Goal: Task Accomplishment & Management: Use online tool/utility

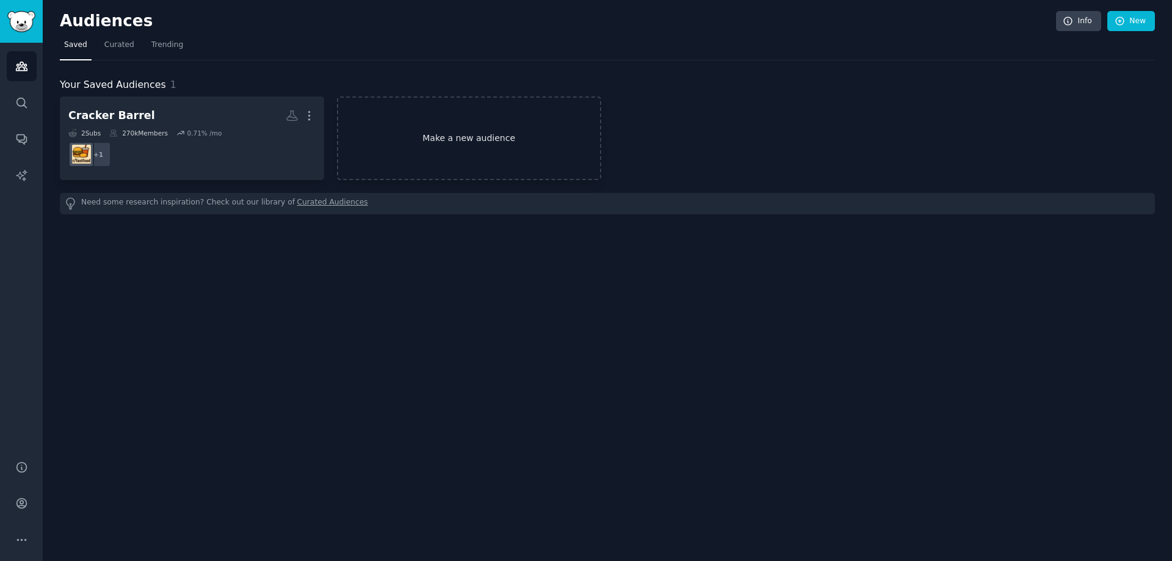
click at [439, 138] on link "Make a new audience" at bounding box center [469, 138] width 264 height 84
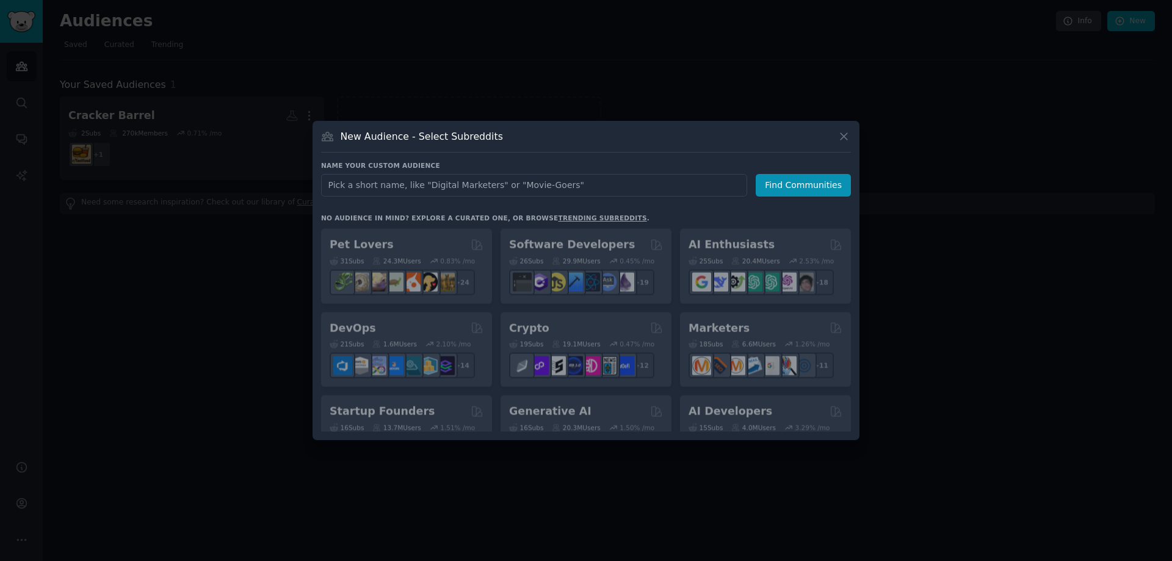
click at [427, 188] on input "text" at bounding box center [534, 185] width 426 height 23
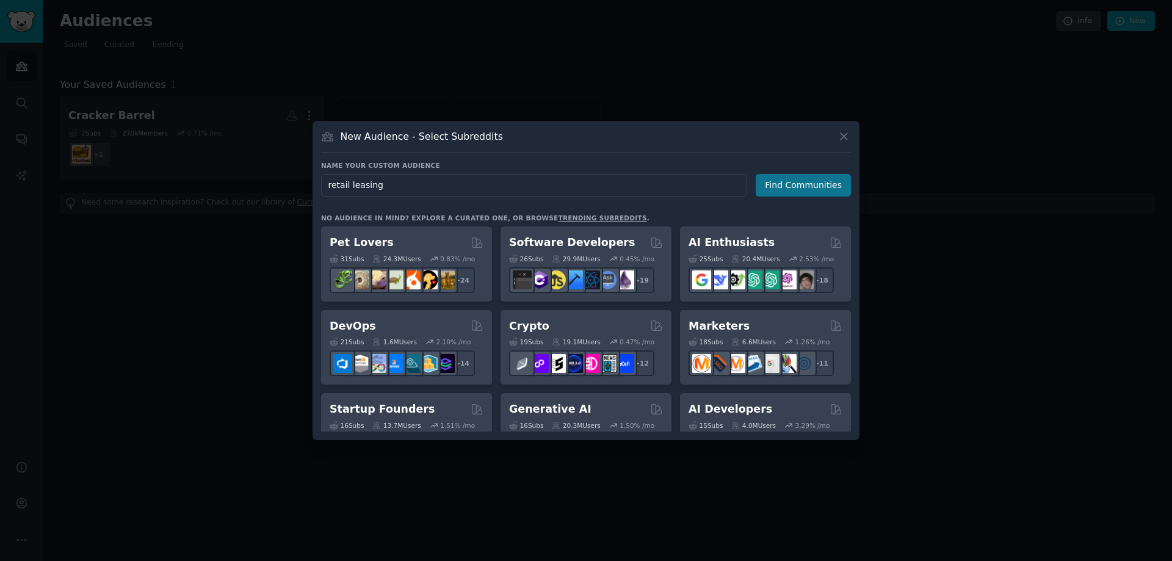
type input "retail leasing"
click at [811, 193] on button "Find Communities" at bounding box center [803, 185] width 95 height 23
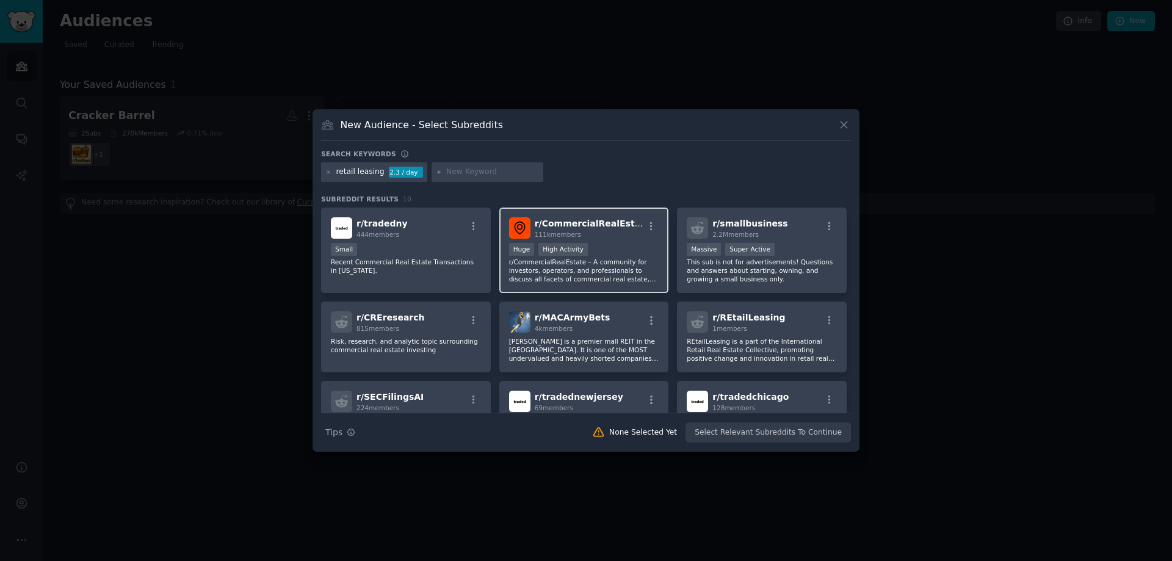
click at [614, 243] on div "Huge High Activity" at bounding box center [584, 250] width 150 height 15
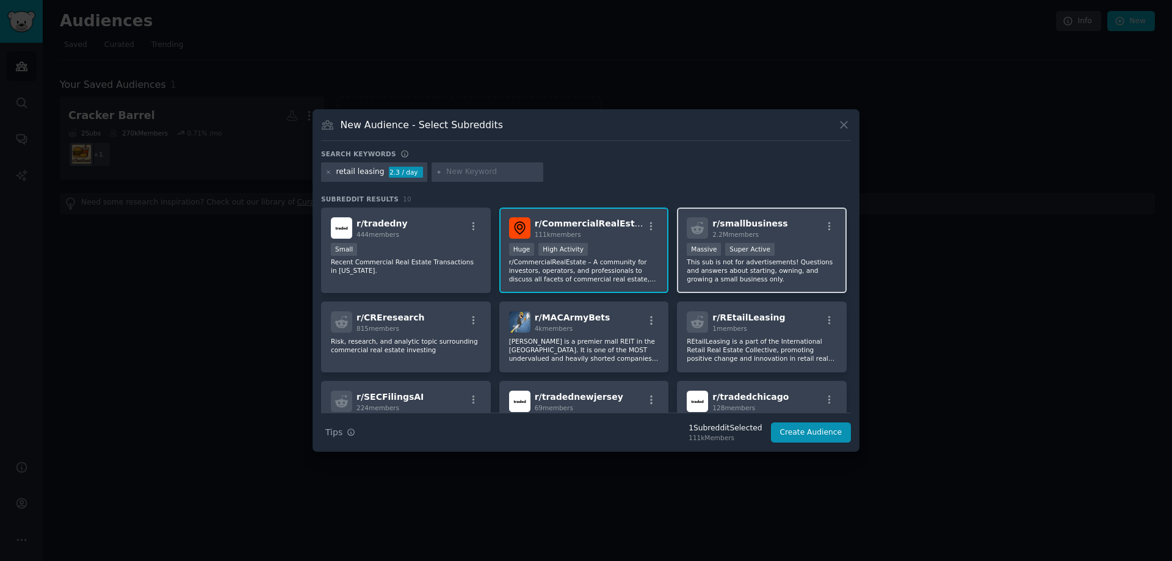
click at [780, 242] on div "r/ smallbusiness 2.2M members Massive Super Active This sub is not for advertis…" at bounding box center [762, 251] width 170 height 86
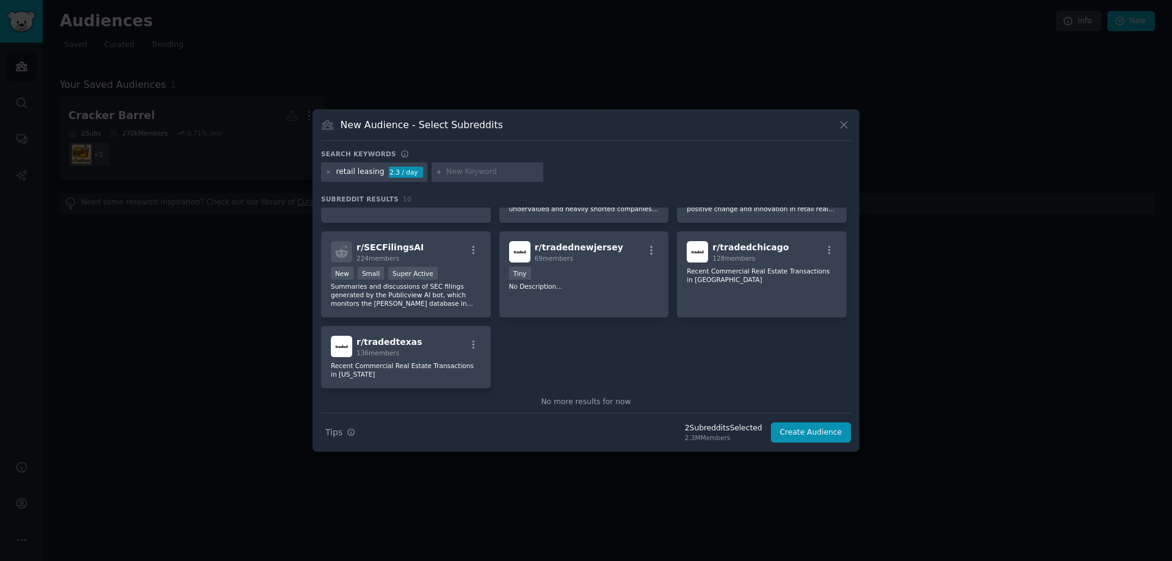
scroll to position [159, 0]
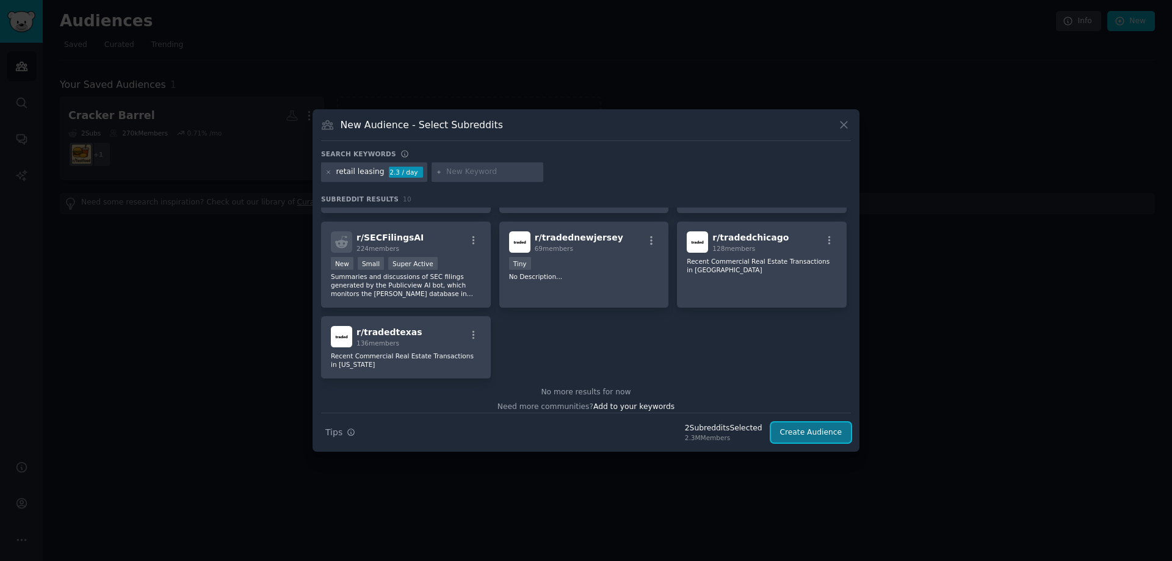
click at [832, 436] on button "Create Audience" at bounding box center [811, 432] width 81 height 21
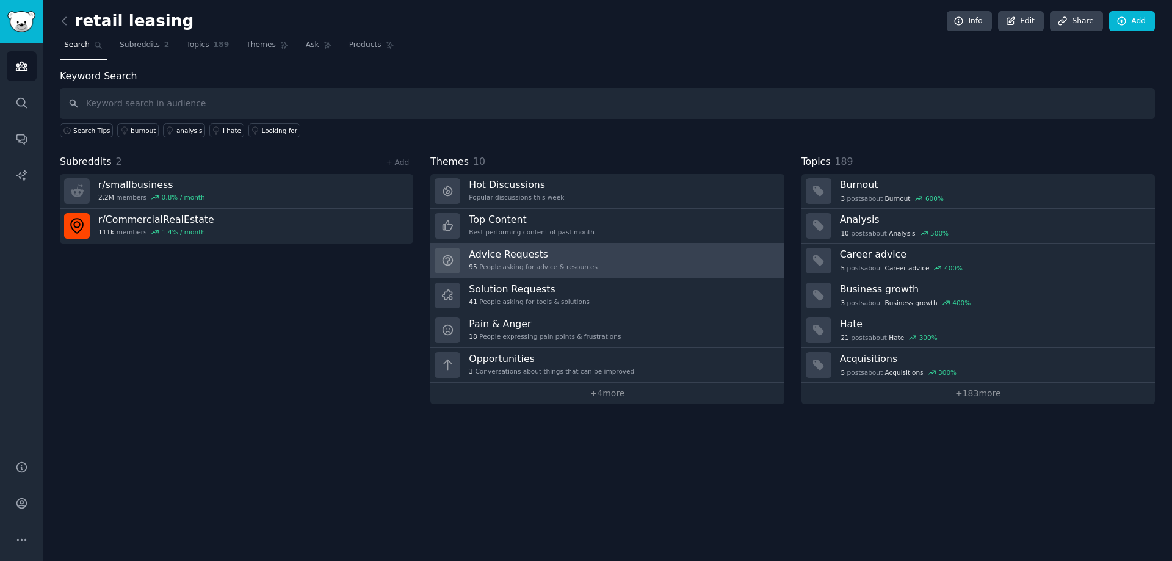
click at [500, 267] on div "95 People asking for advice & resources" at bounding box center [533, 266] width 129 height 9
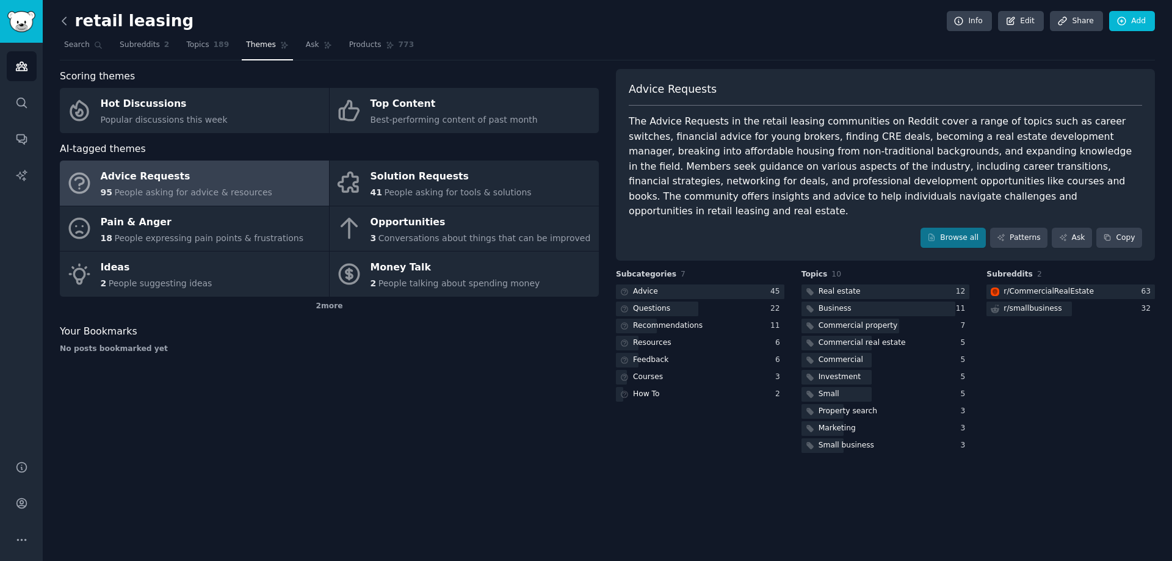
click at [68, 22] on icon at bounding box center [64, 21] width 13 height 13
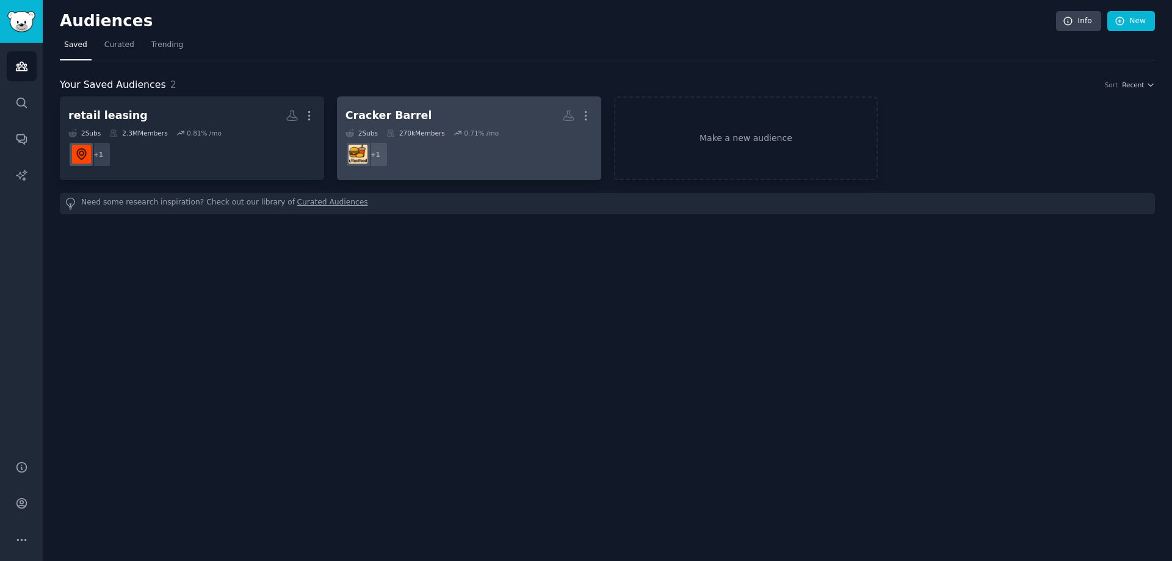
click at [541, 136] on div "2 Sub s 270k Members 0.71 % /mo" at bounding box center [468, 133] width 247 height 9
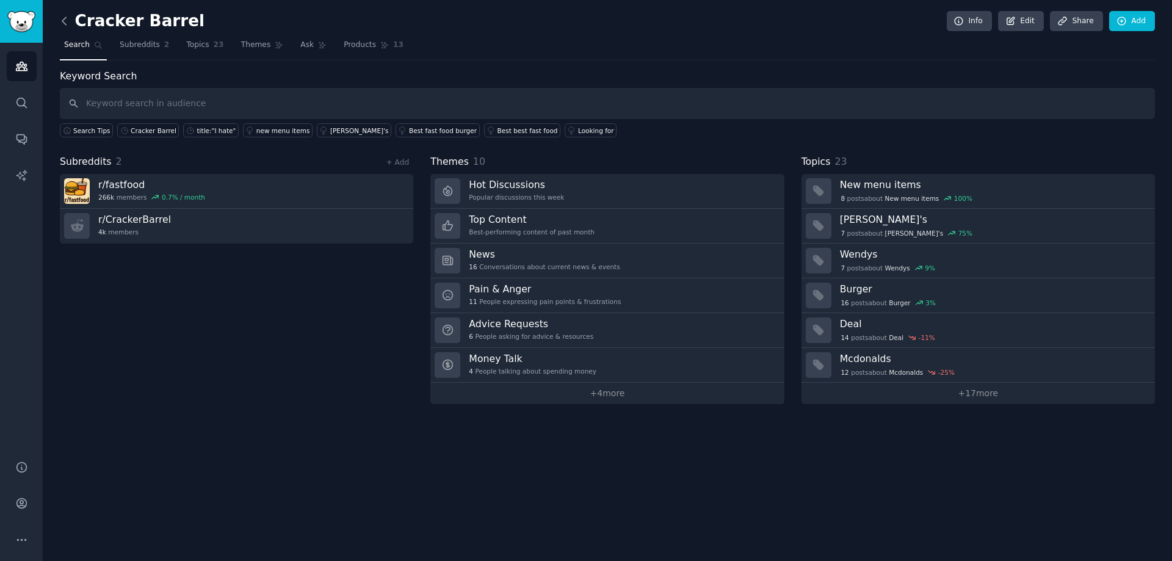
click at [65, 23] on icon at bounding box center [64, 21] width 13 height 13
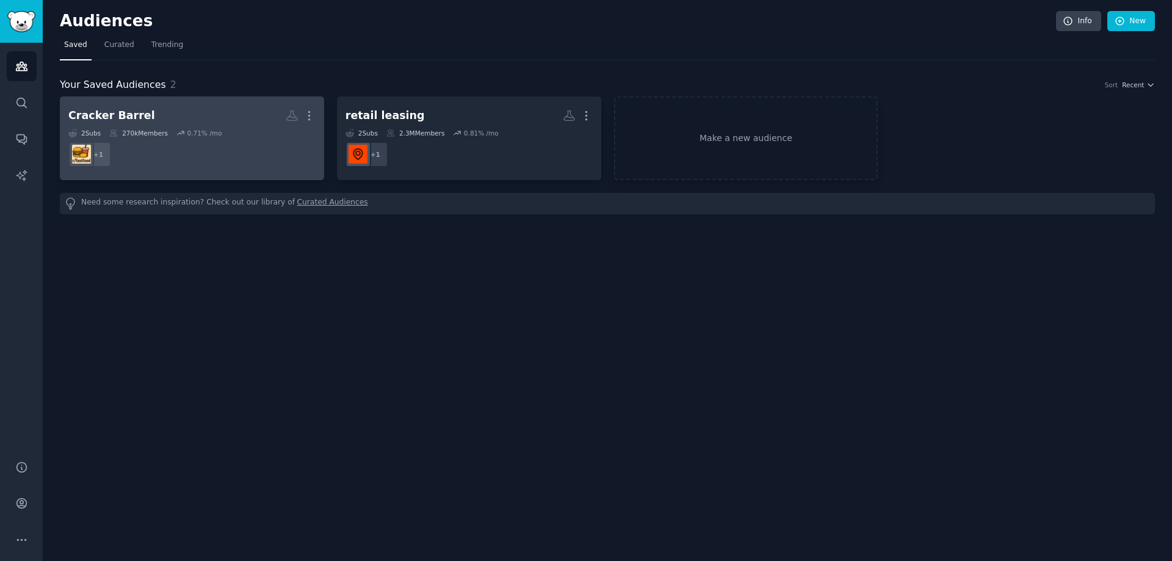
click at [103, 114] on div "Cracker Barrel" at bounding box center [111, 115] width 87 height 15
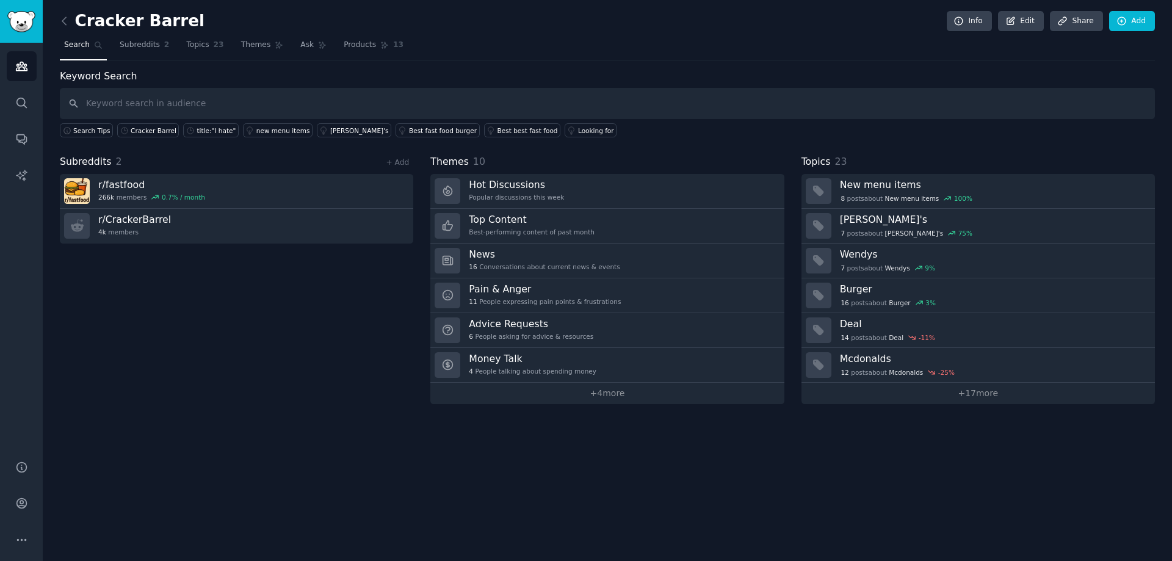
type input "l"
type input "I hate"
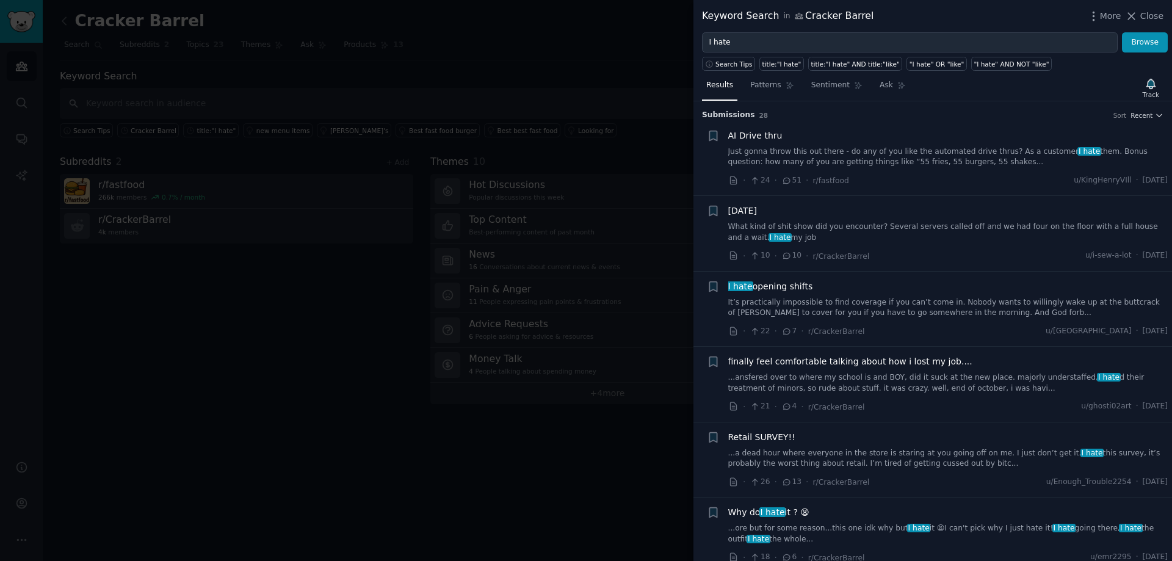
drag, startPoint x: 1145, startPoint y: 16, endPoint x: 667, endPoint y: 140, distance: 493.7
click at [1143, 16] on span "Close" at bounding box center [1151, 16] width 23 height 13
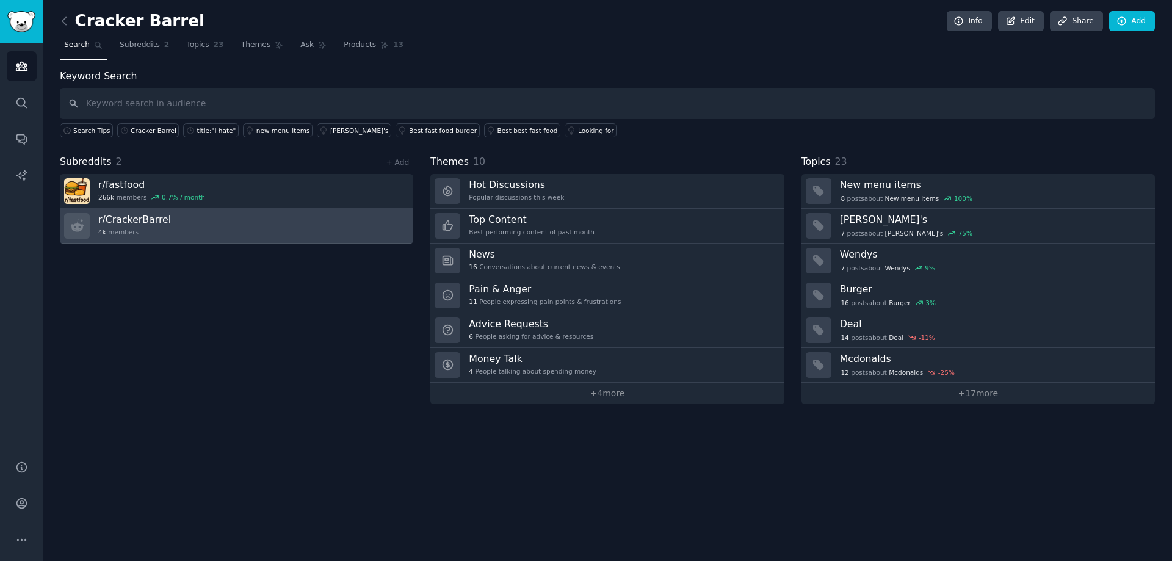
click at [149, 236] on div "4k members" at bounding box center [134, 232] width 73 height 9
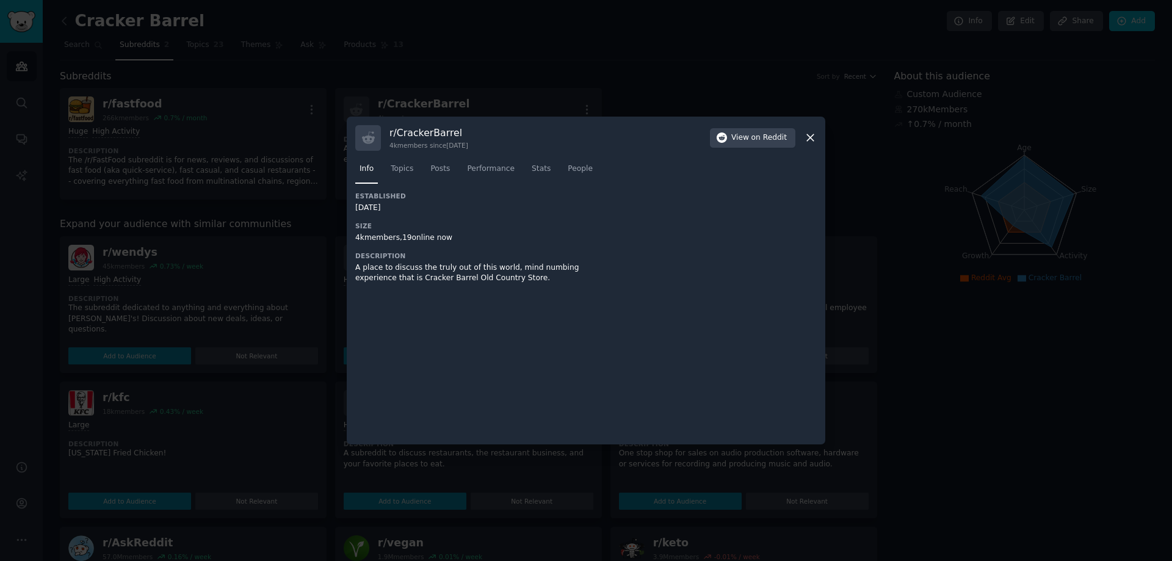
click at [818, 136] on div "r/ CrackerBarrel 4k members since [DATE] View on Reddit Info Topics Posts Perfo…" at bounding box center [586, 281] width 479 height 328
click at [804, 139] on icon at bounding box center [810, 137] width 13 height 13
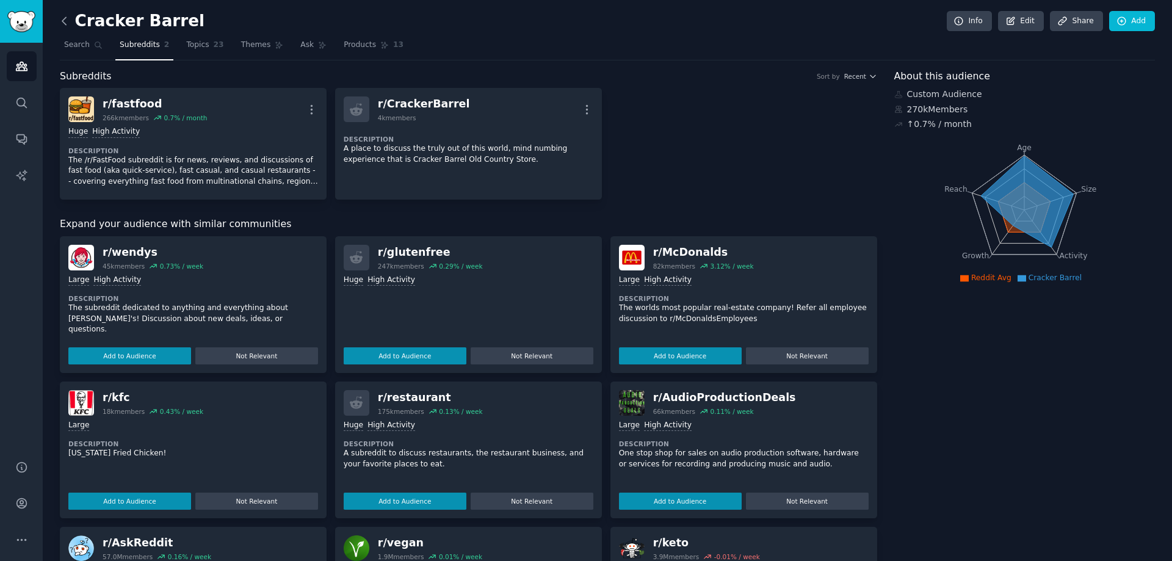
click at [64, 20] on icon at bounding box center [64, 21] width 13 height 13
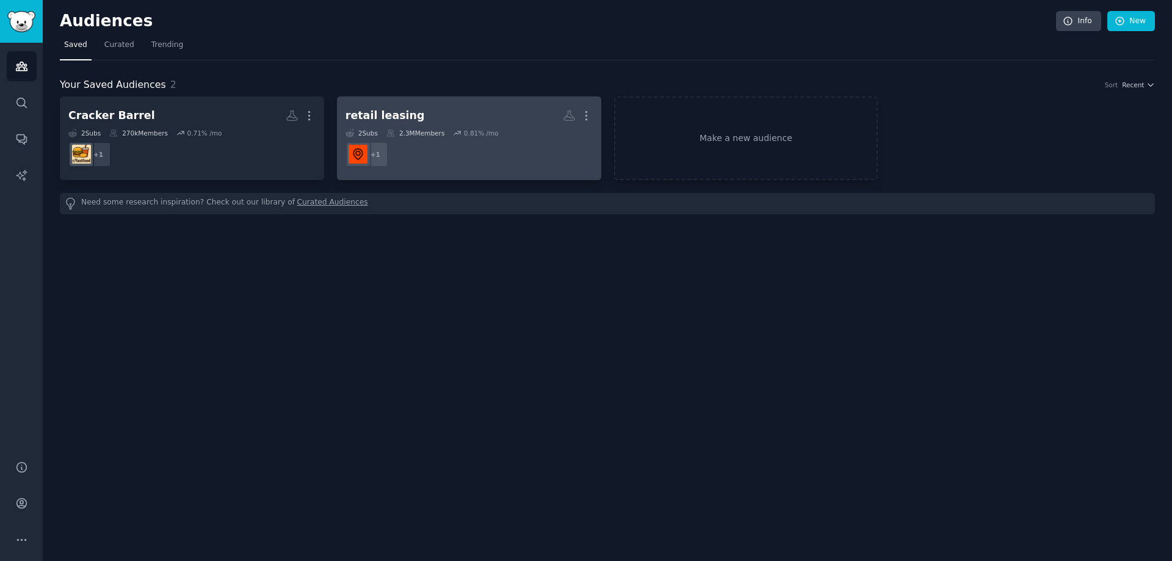
click at [443, 118] on h2 "retail leasing More" at bounding box center [468, 115] width 247 height 21
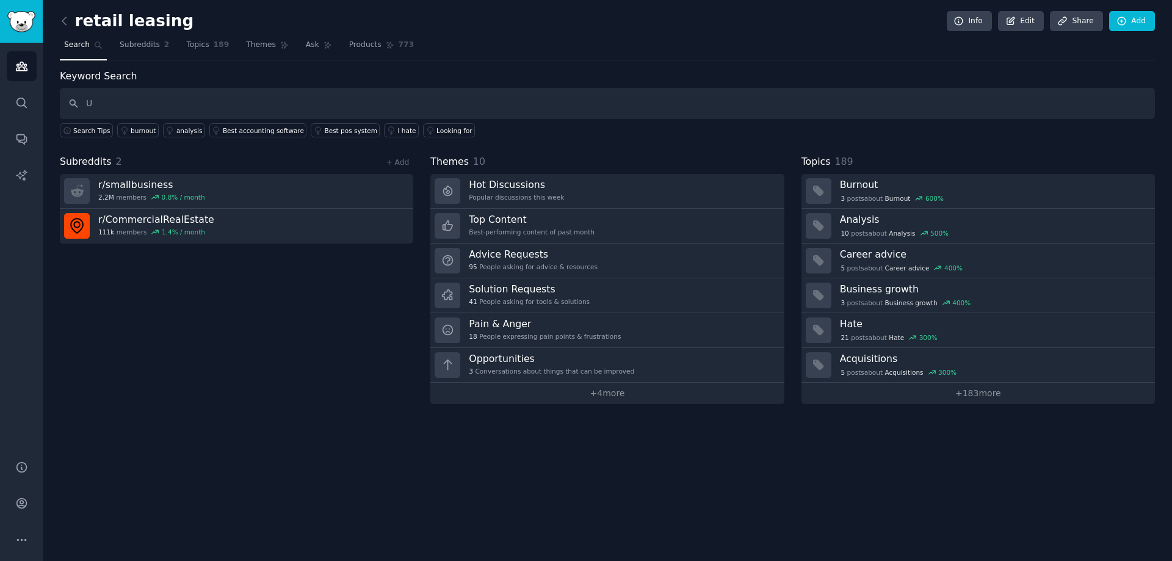
type input "U"
type input "I hate"
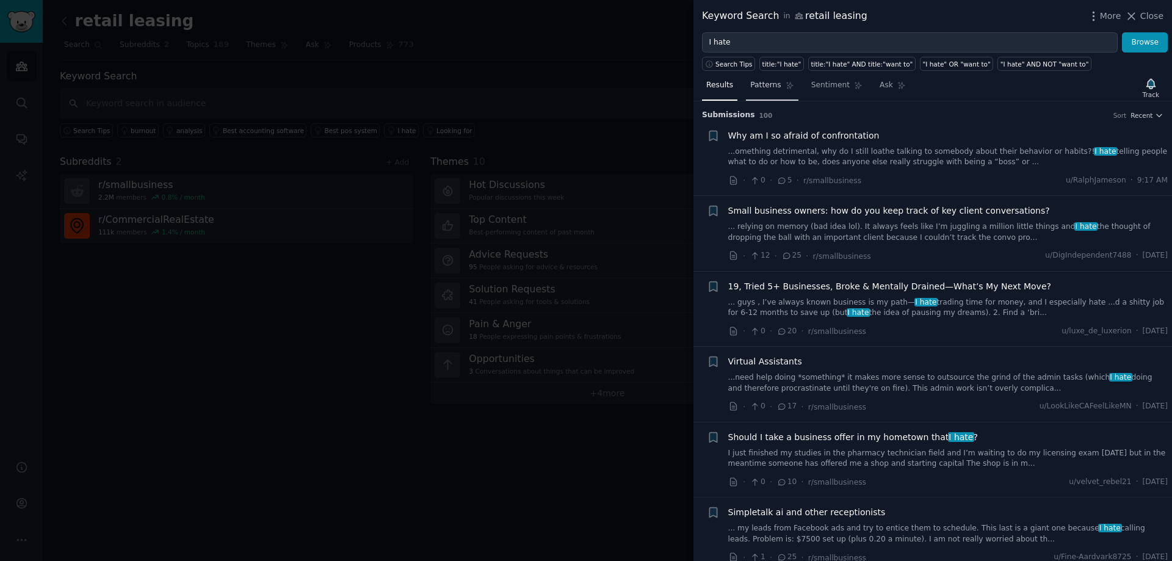
click at [765, 82] on span "Patterns" at bounding box center [765, 85] width 31 height 11
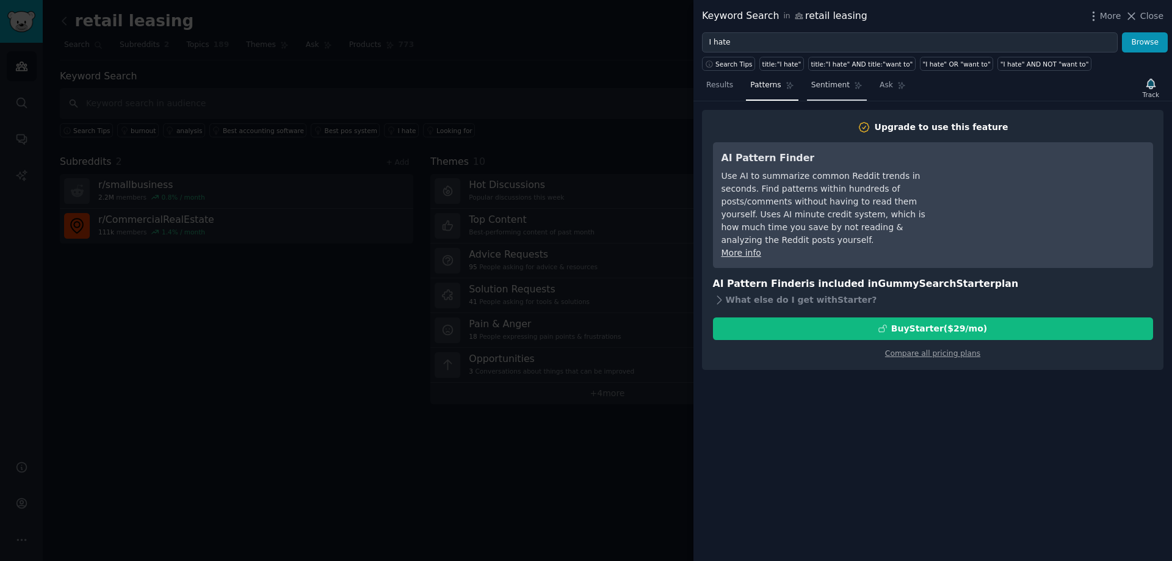
click at [820, 85] on span "Sentiment" at bounding box center [830, 85] width 38 height 11
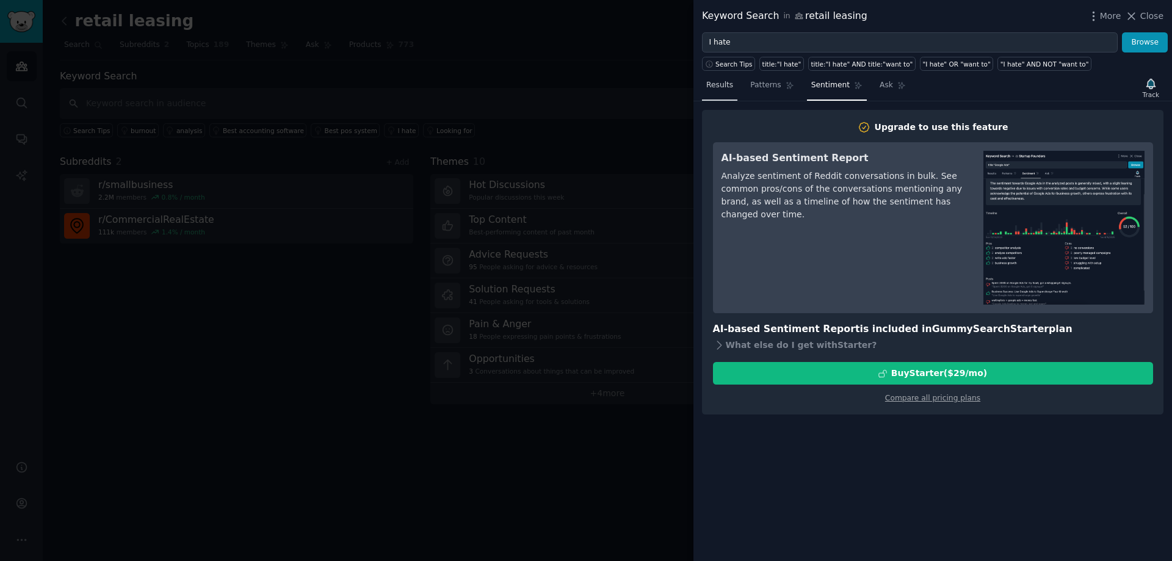
click at [721, 84] on span "Results" at bounding box center [719, 85] width 27 height 11
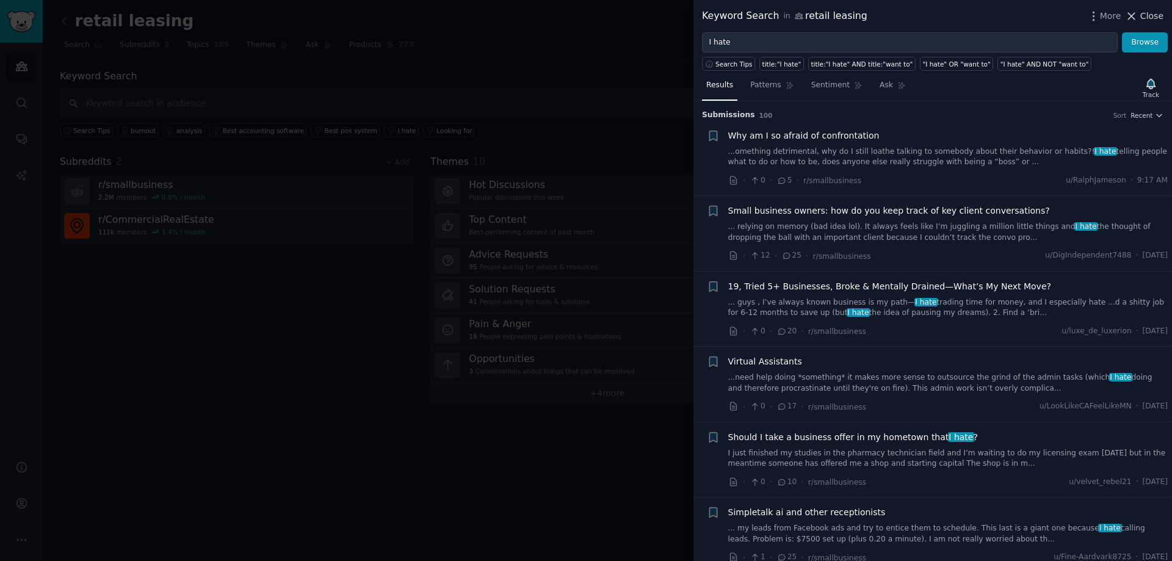
click at [1155, 18] on span "Close" at bounding box center [1151, 16] width 23 height 13
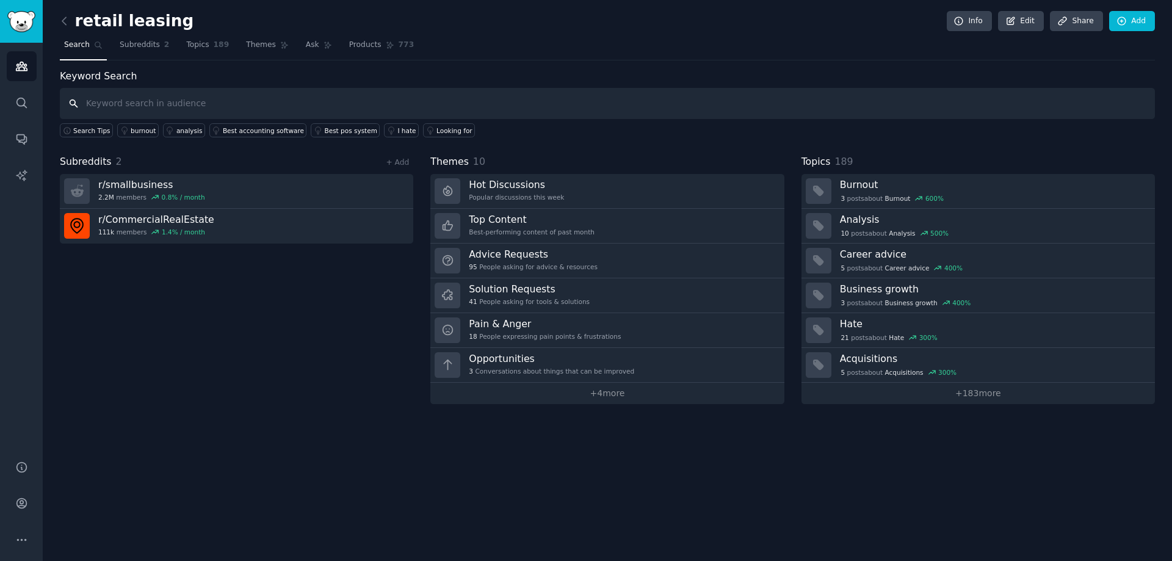
click at [139, 99] on input "text" at bounding box center [607, 103] width 1095 height 31
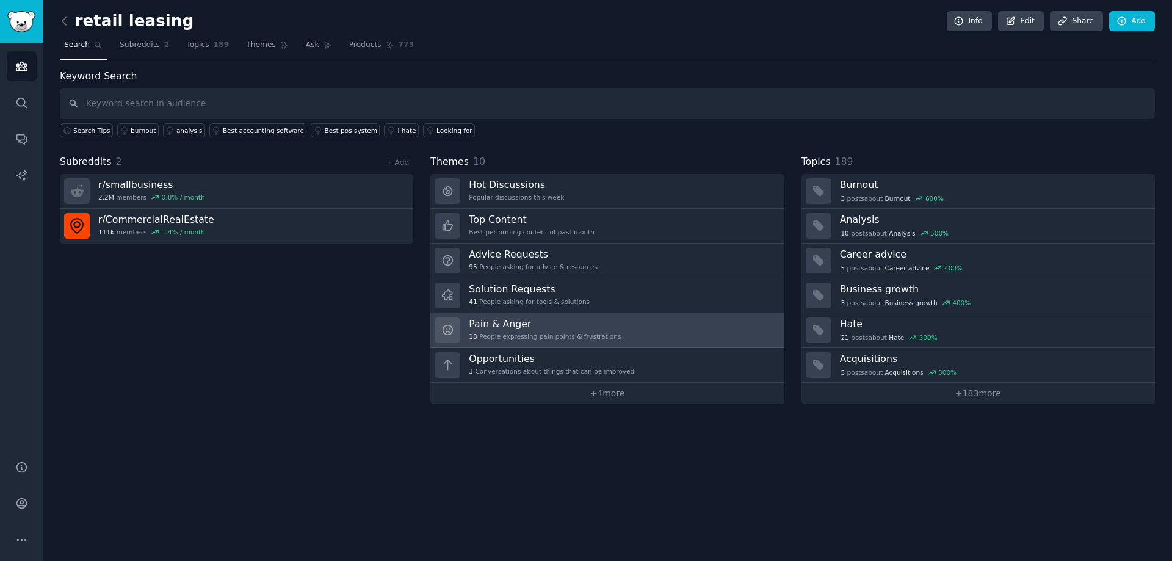
click at [533, 326] on h3 "Pain & Anger" at bounding box center [545, 323] width 152 height 13
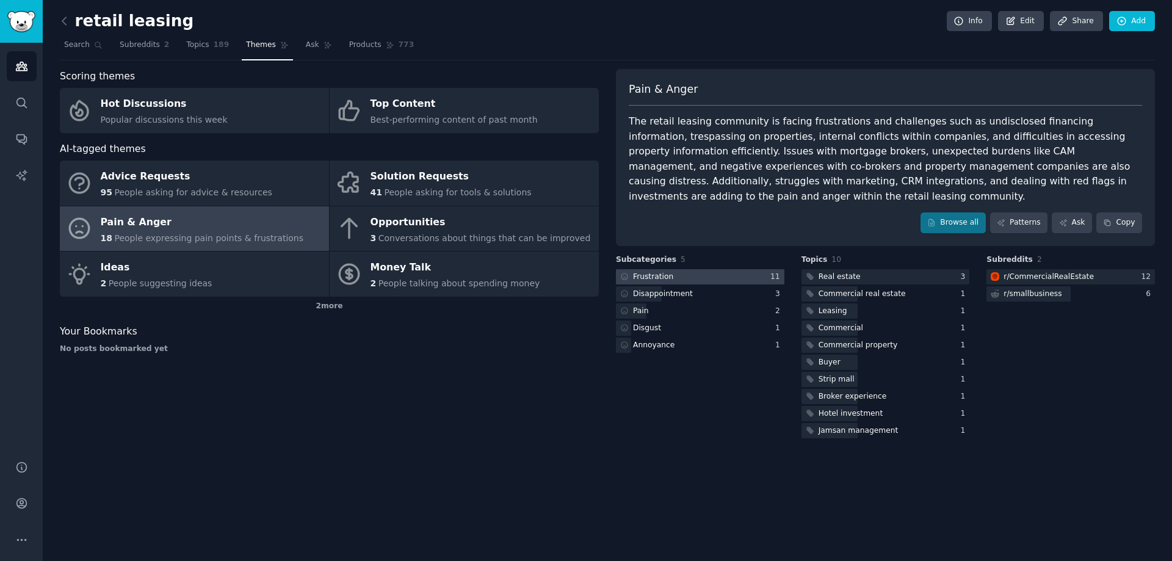
click at [729, 269] on div at bounding box center [700, 276] width 168 height 15
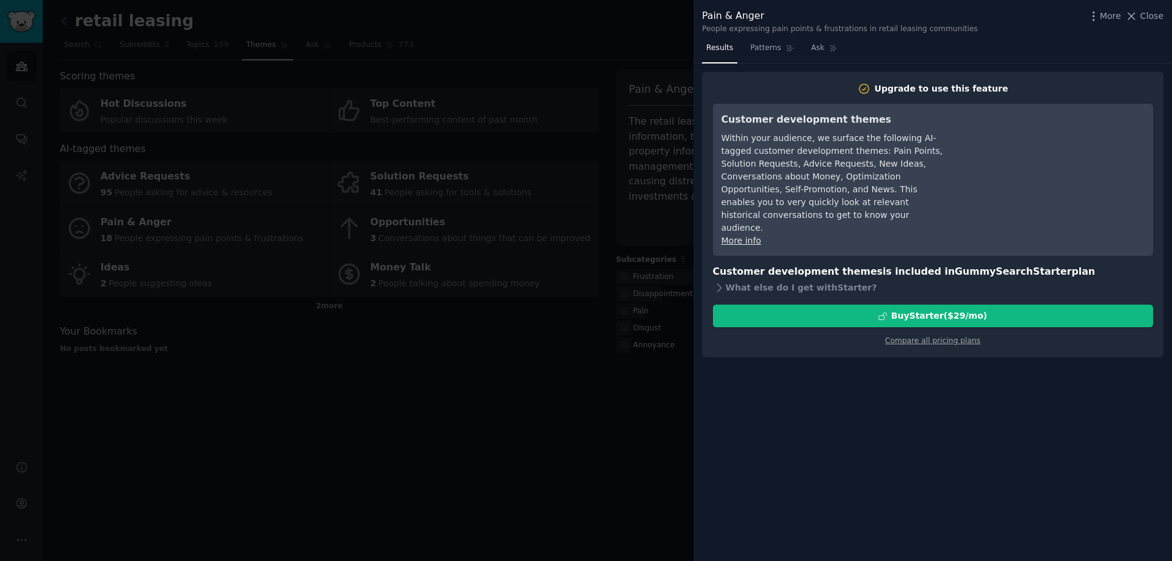
click at [613, 51] on div at bounding box center [586, 280] width 1172 height 561
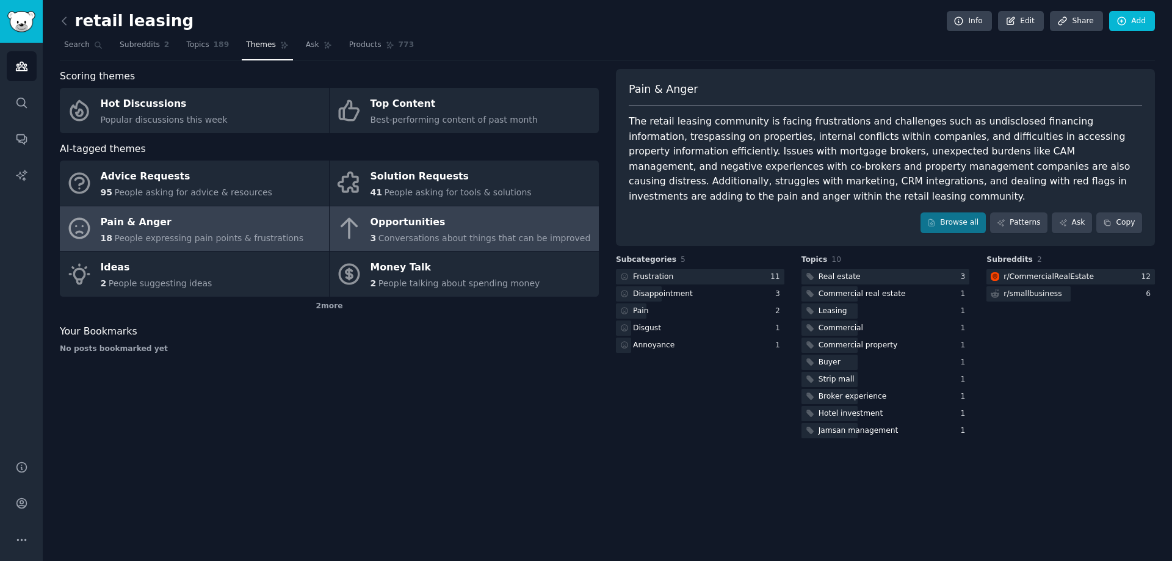
click at [435, 235] on span "Conversations about things that can be improved" at bounding box center [484, 238] width 212 height 10
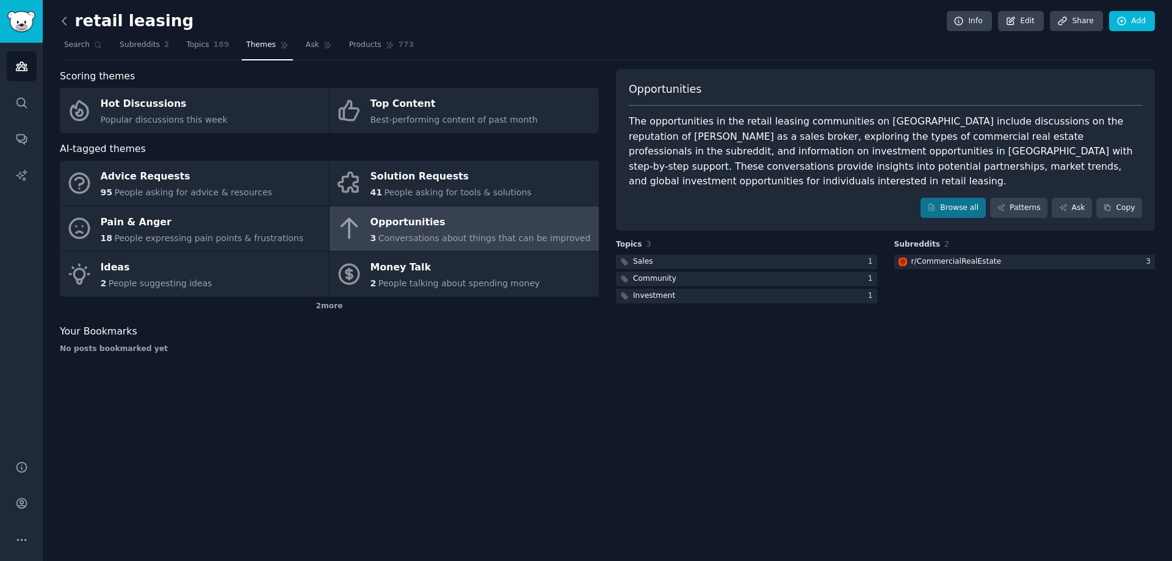
click at [62, 17] on icon at bounding box center [64, 21] width 13 height 13
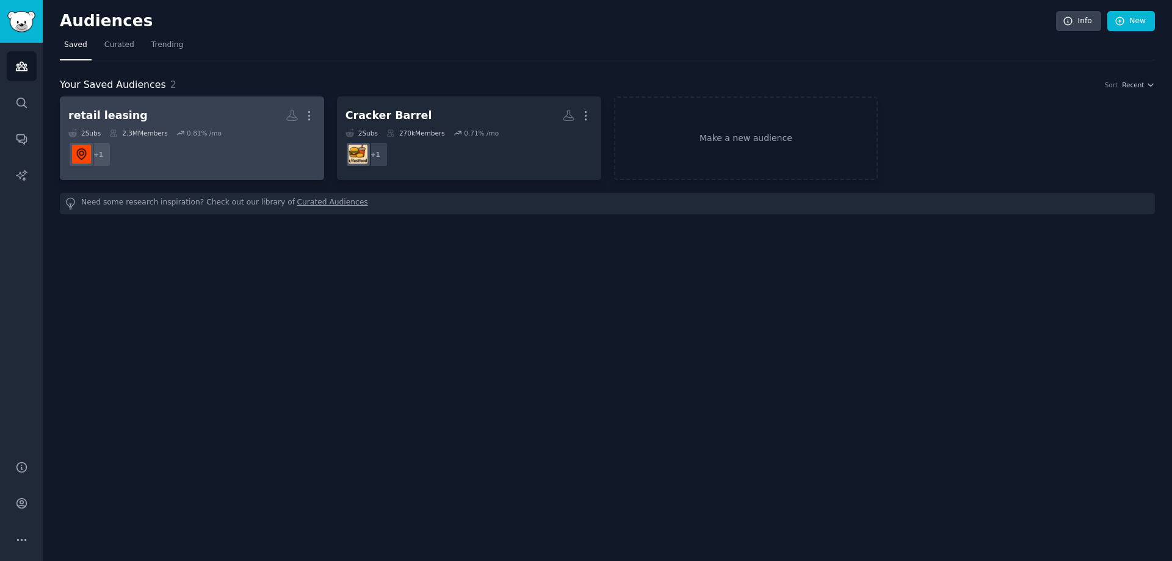
click at [95, 117] on div "retail leasing" at bounding box center [107, 115] width 79 height 15
